Goal: Navigation & Orientation: Find specific page/section

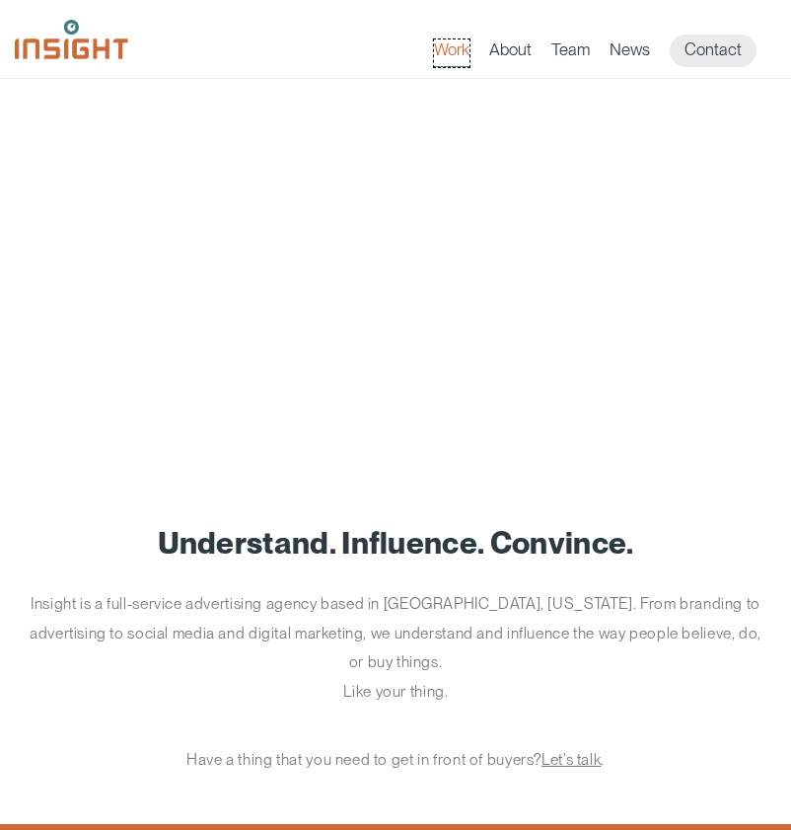
click at [456, 46] on link "Work" at bounding box center [452, 53] width 36 height 28
